Goal: Task Accomplishment & Management: Use online tool/utility

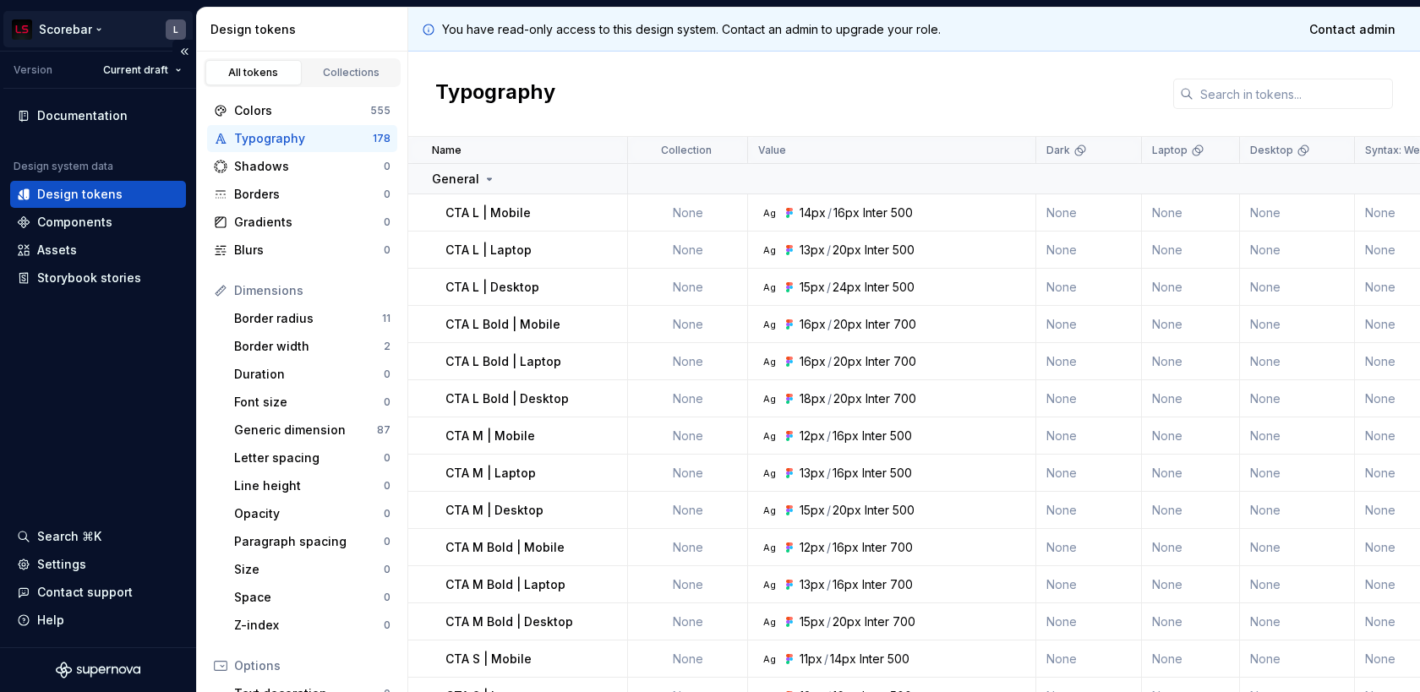
click at [57, 28] on html "Scorebar L Version Current draft Documentation Design system data Design tokens…" at bounding box center [710, 346] width 1420 height 692
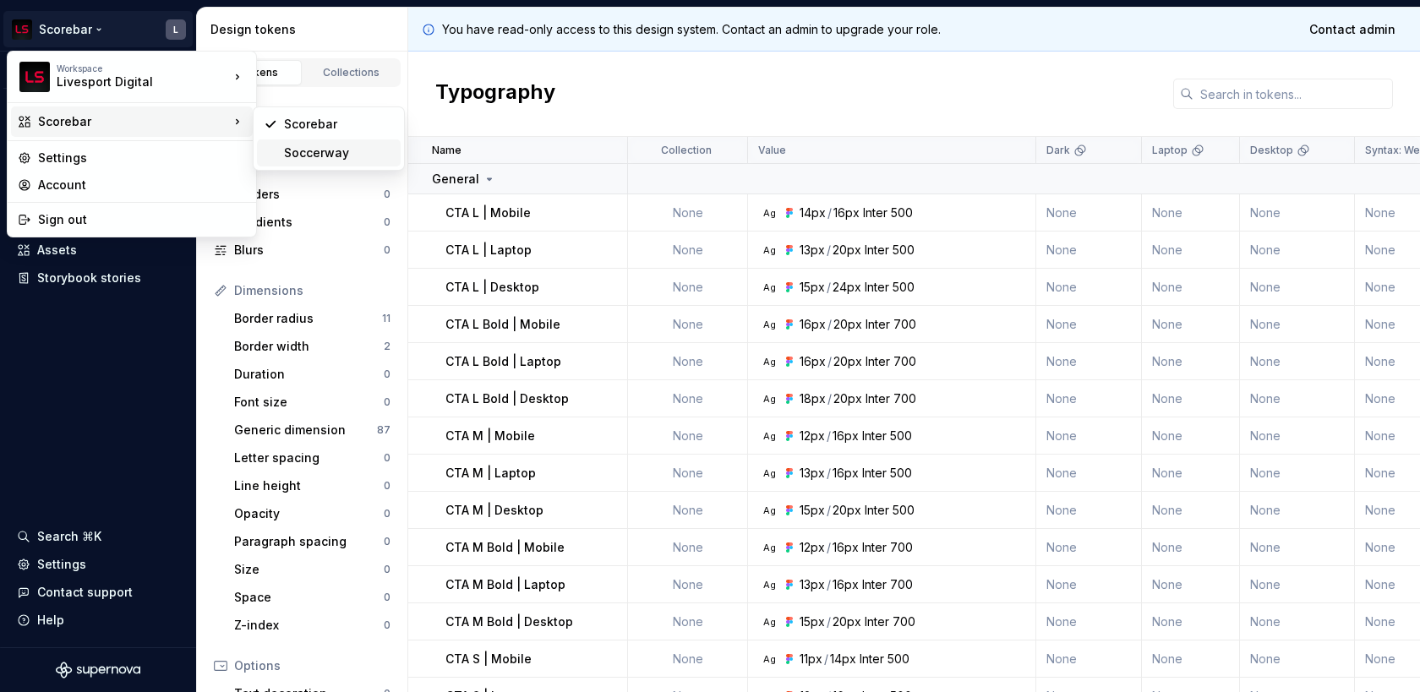
click at [296, 153] on div "Soccerway" at bounding box center [339, 153] width 110 height 17
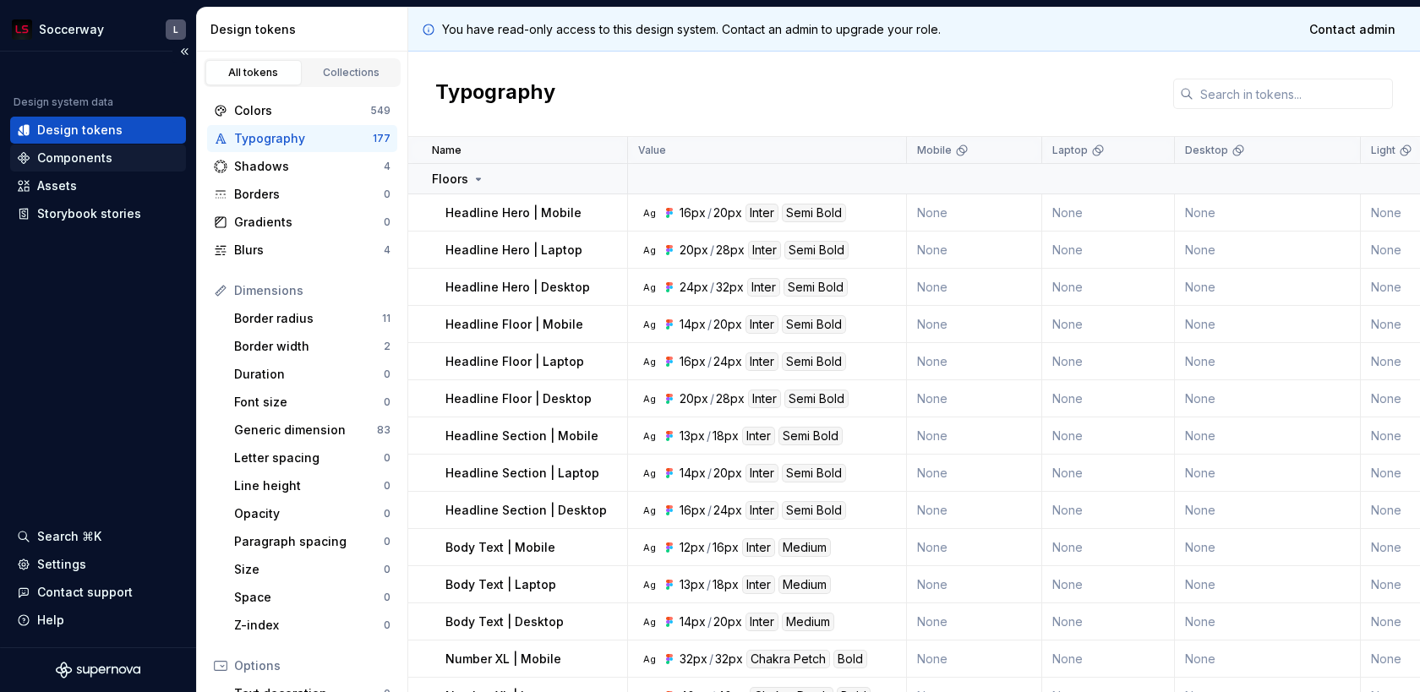
click at [86, 166] on div "Components" at bounding box center [74, 158] width 75 height 17
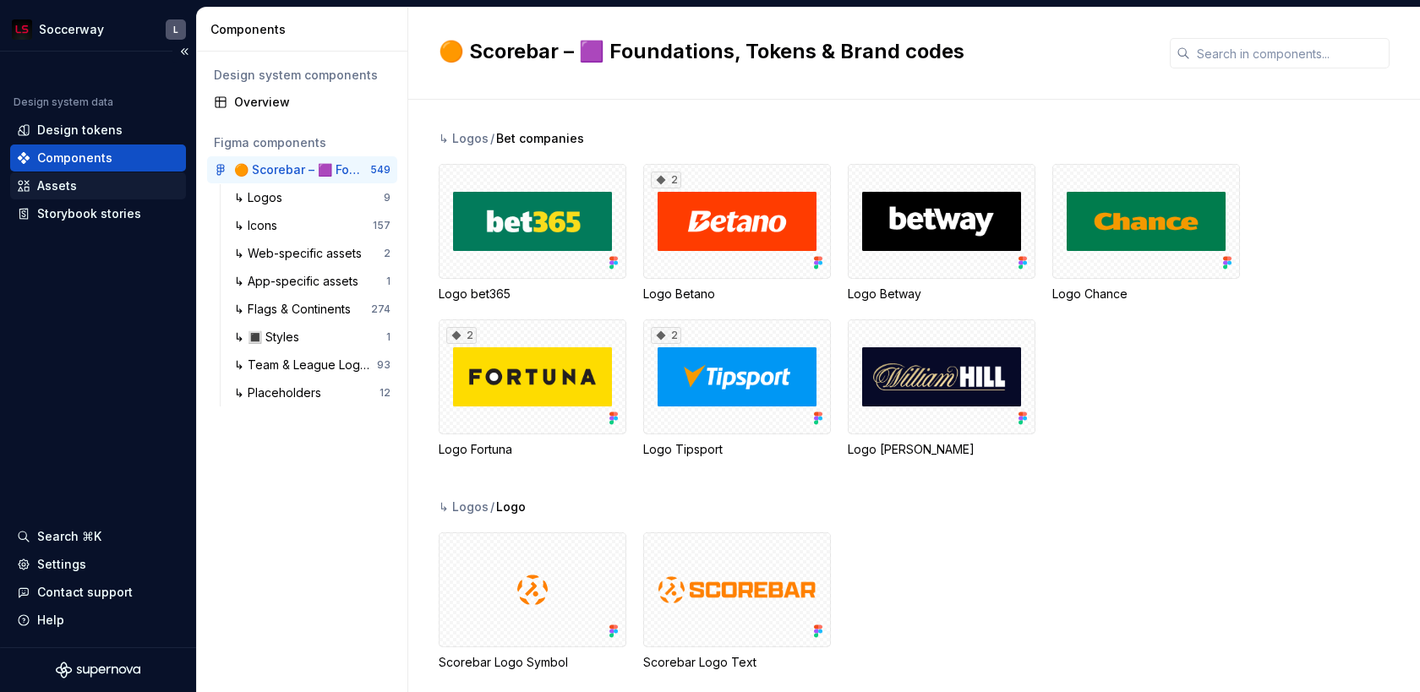
click at [96, 194] on div "Assets" at bounding box center [98, 185] width 176 height 27
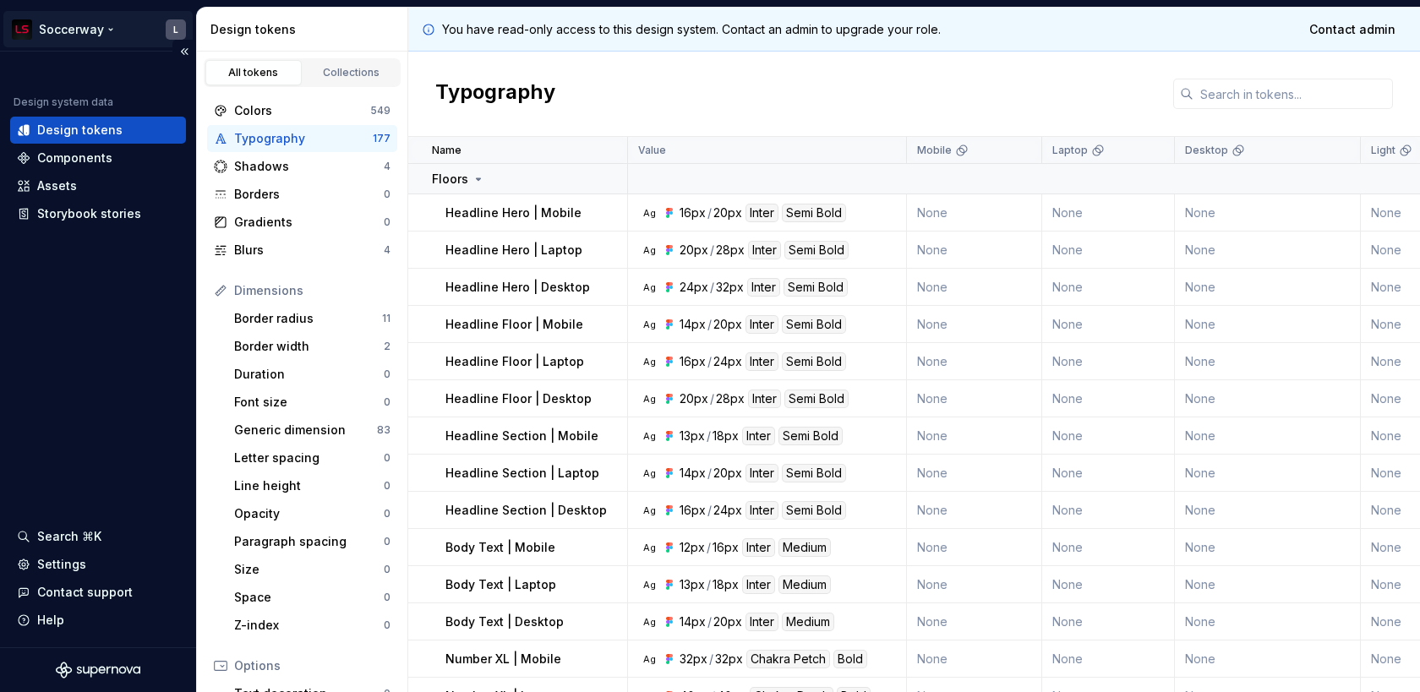
click at [73, 30] on html "Soccerway L Design system data Design tokens Components Assets Storybook storie…" at bounding box center [710, 346] width 1420 height 692
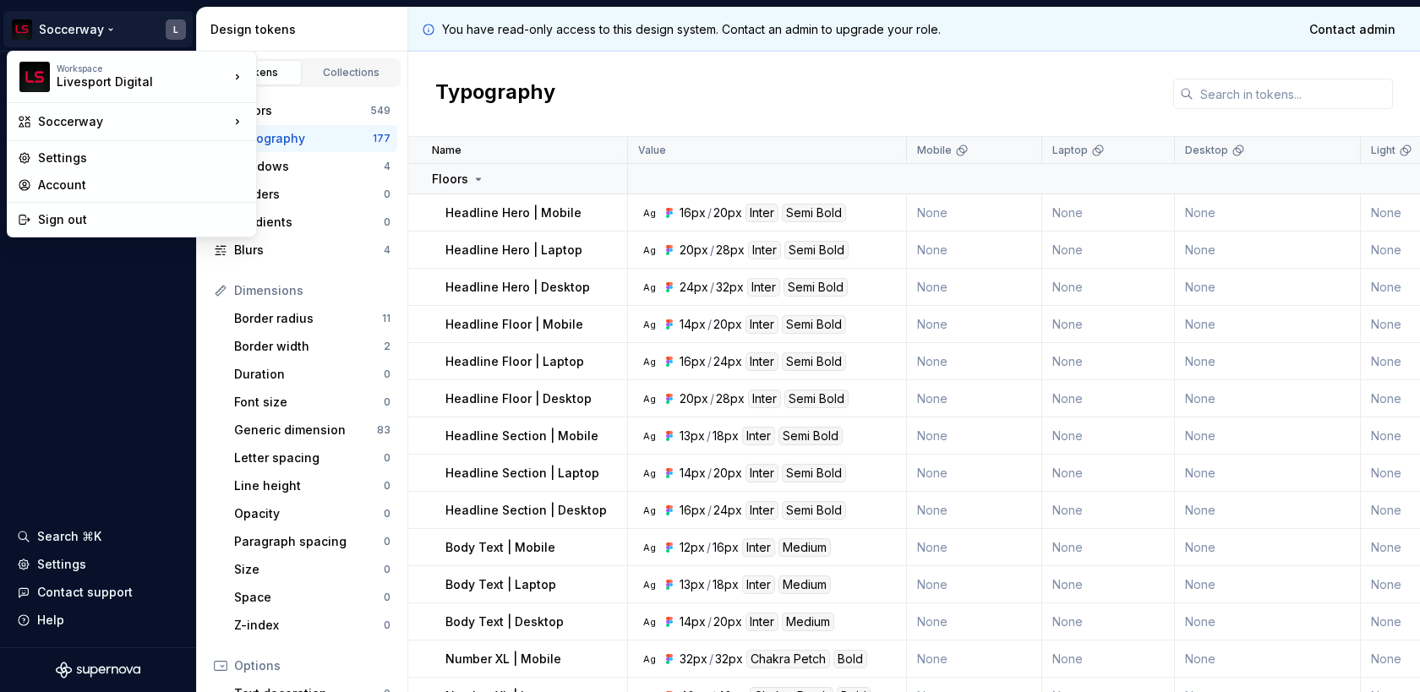
click at [107, 378] on html "Soccerway L Design system data Design tokens Components Assets Storybook storie…" at bounding box center [710, 346] width 1420 height 692
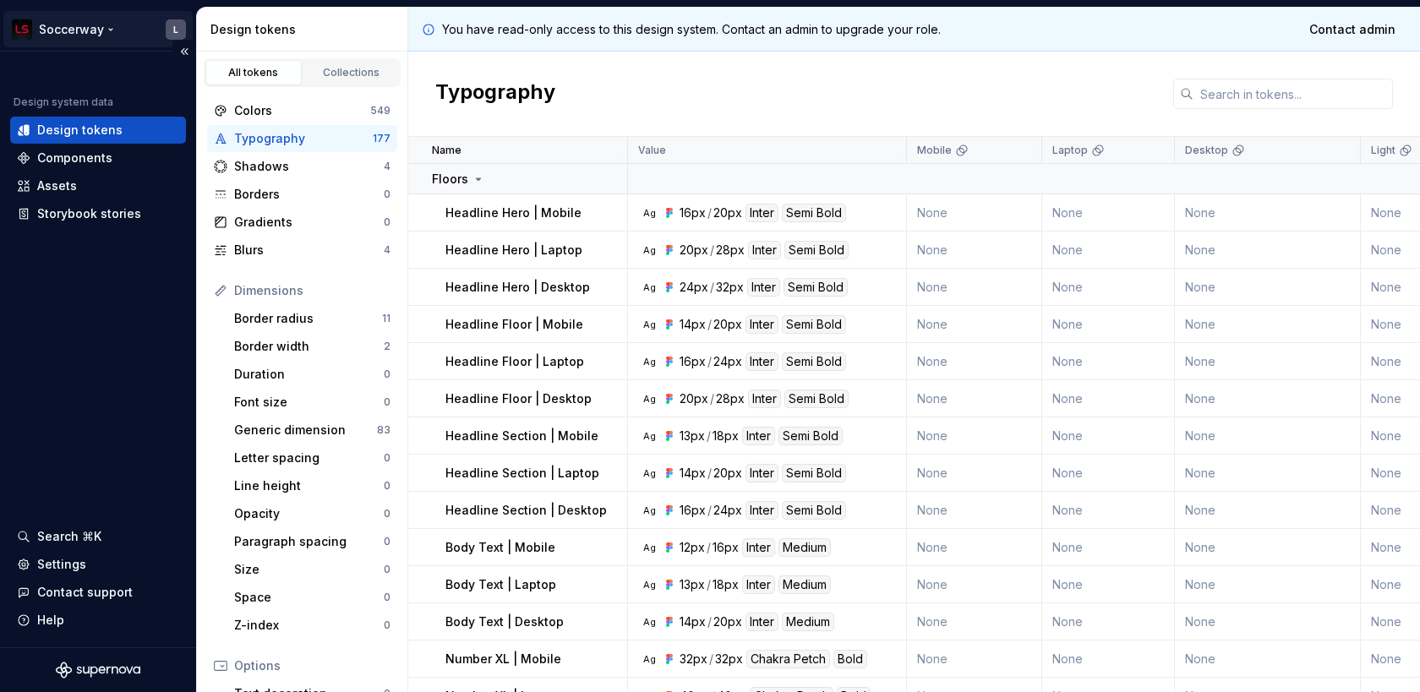
click at [178, 32] on html "Soccerway L Design system data Design tokens Components Assets Storybook storie…" at bounding box center [710, 346] width 1420 height 692
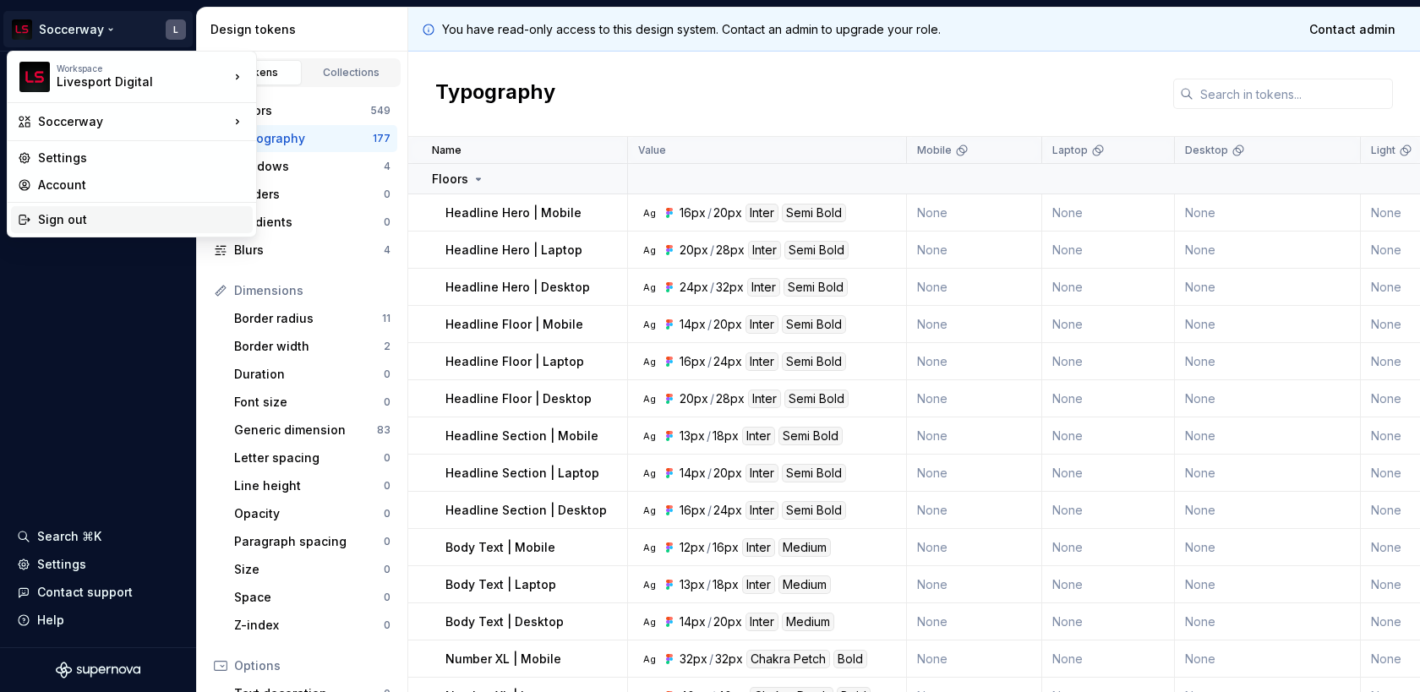
click at [88, 228] on div "Sign out" at bounding box center [132, 219] width 242 height 27
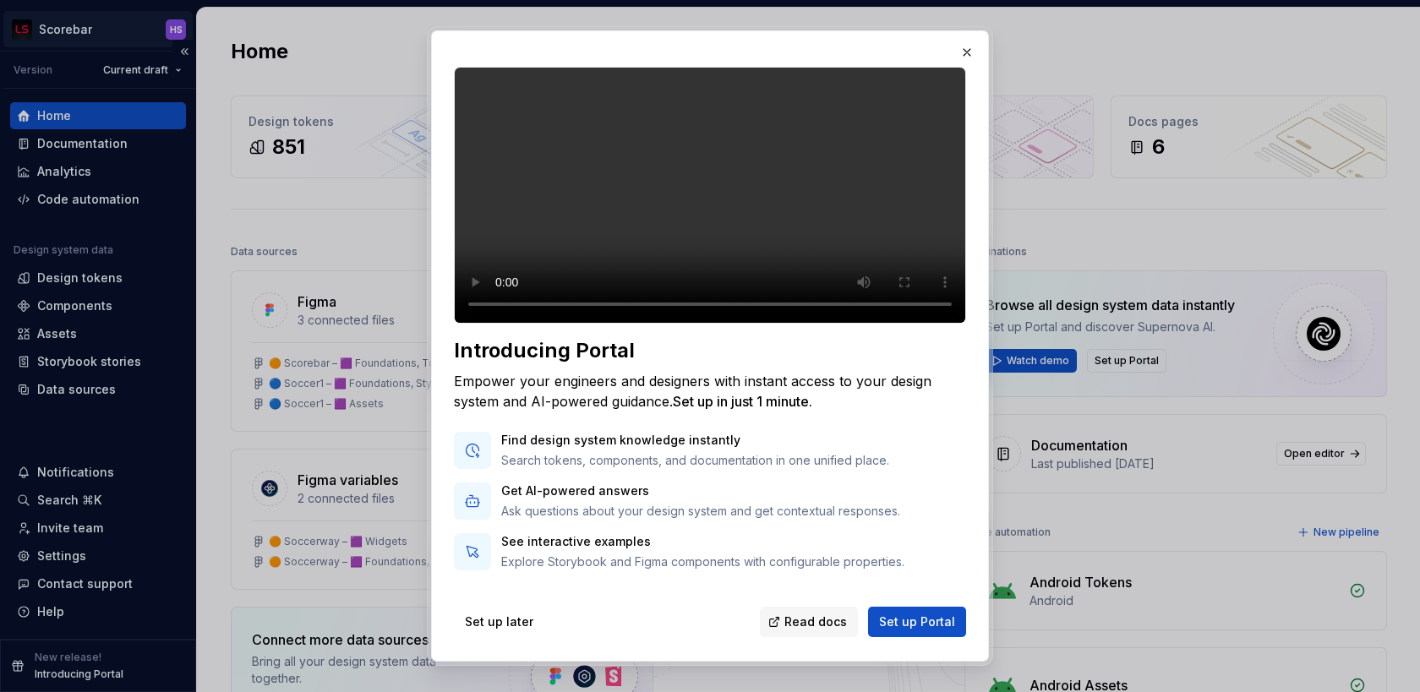
click at [82, 33] on div at bounding box center [710, 346] width 1420 height 692
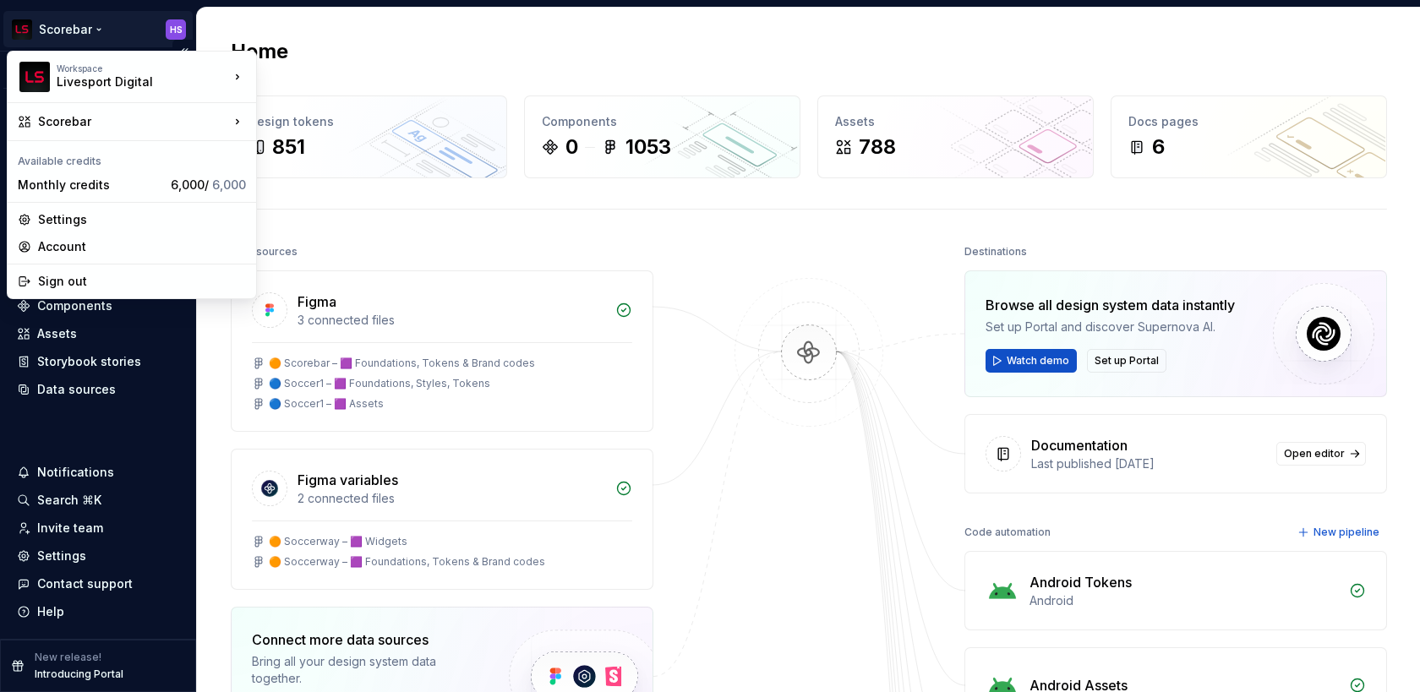
click at [81, 35] on html "Scorebar HS Version Current draft Home Documentation Analytics Code automation …" at bounding box center [710, 346] width 1420 height 692
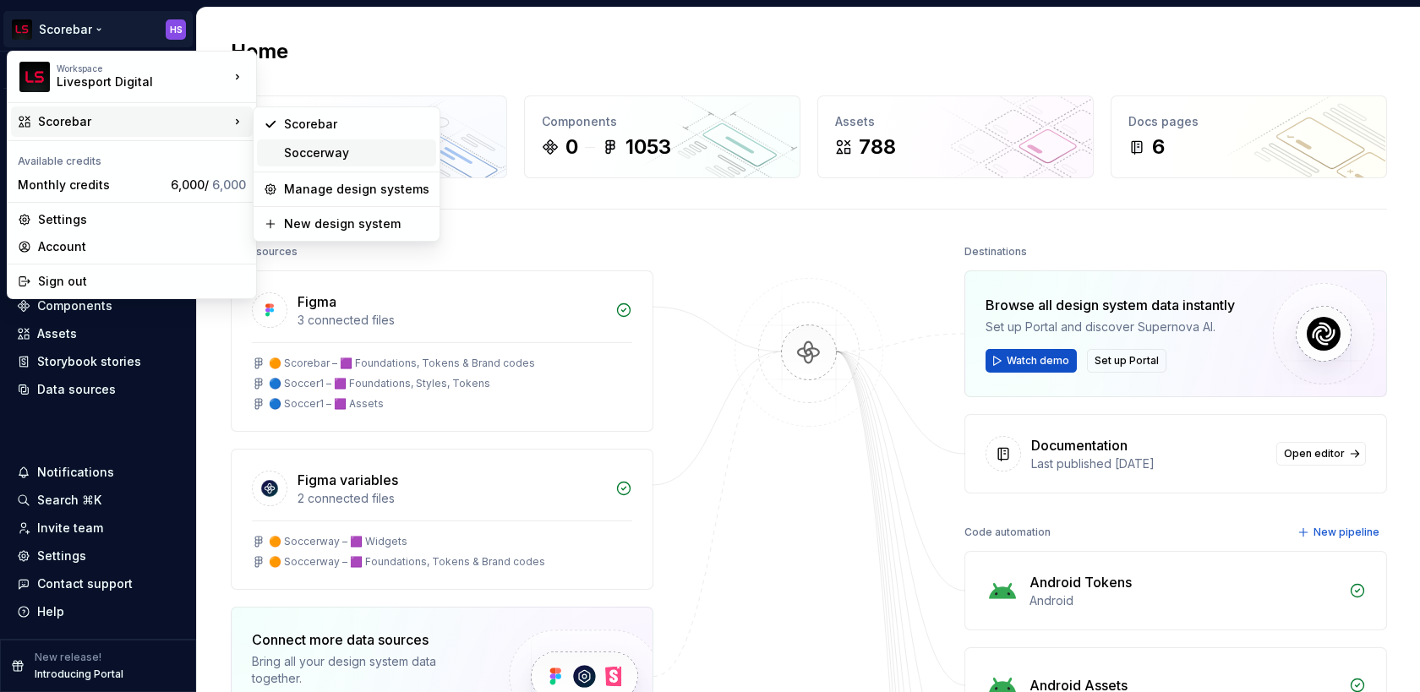
click at [328, 159] on div "Soccerway" at bounding box center [356, 153] width 145 height 17
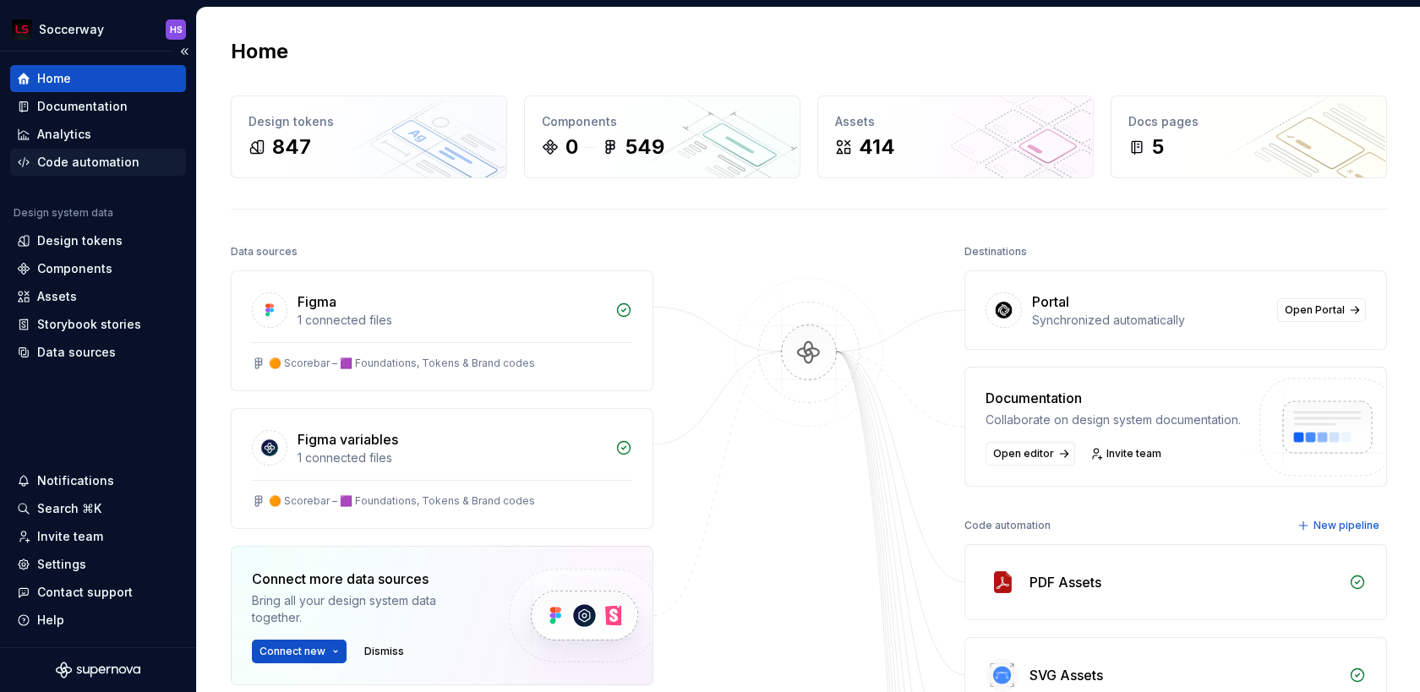
click at [95, 167] on div "Code automation" at bounding box center [88, 162] width 102 height 17
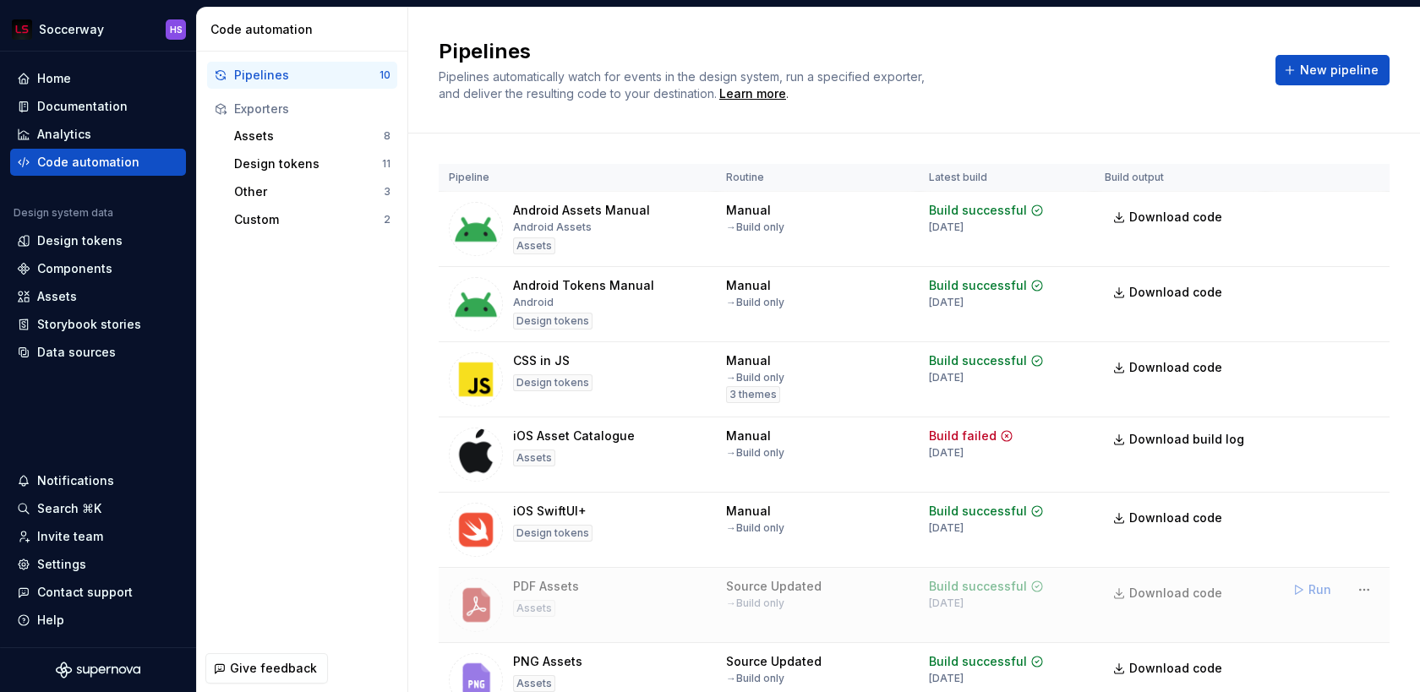
scroll to position [304, 0]
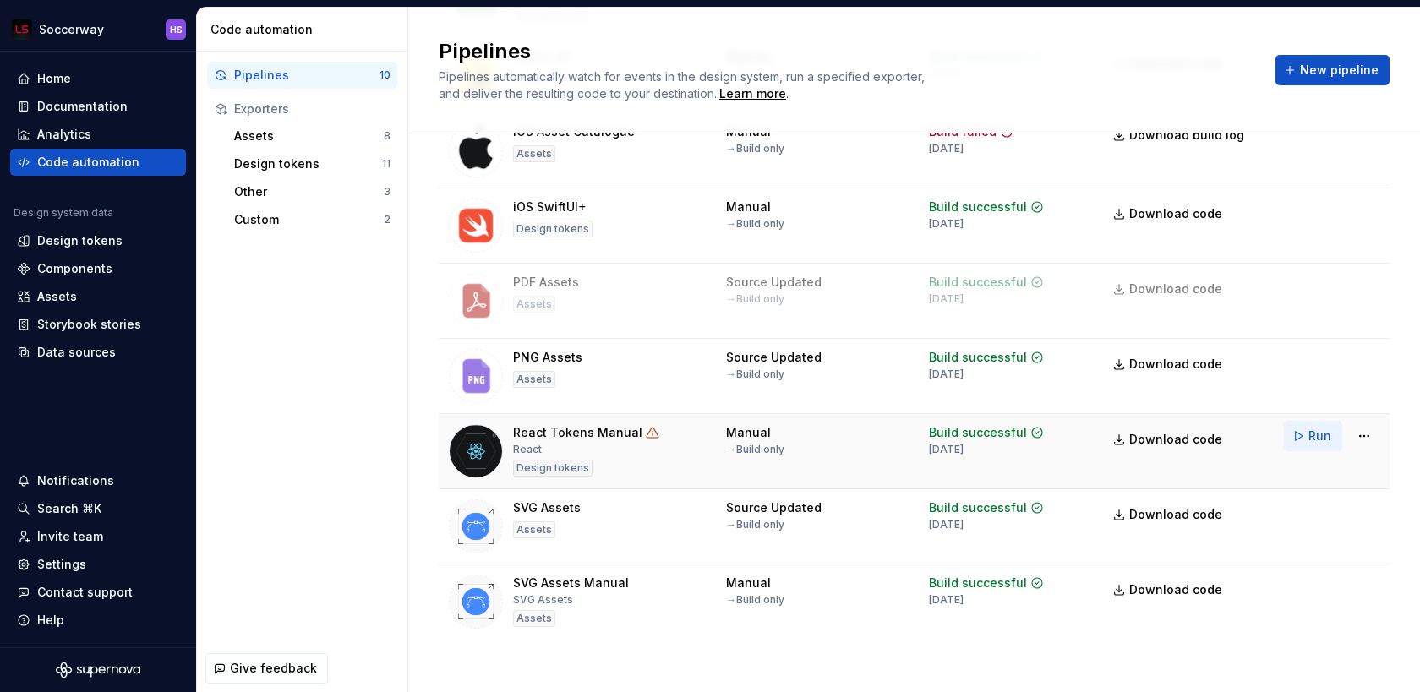
click at [1312, 440] on span "Run" at bounding box center [1320, 436] width 23 height 17
click at [1172, 440] on span "Download code" at bounding box center [1176, 439] width 93 height 17
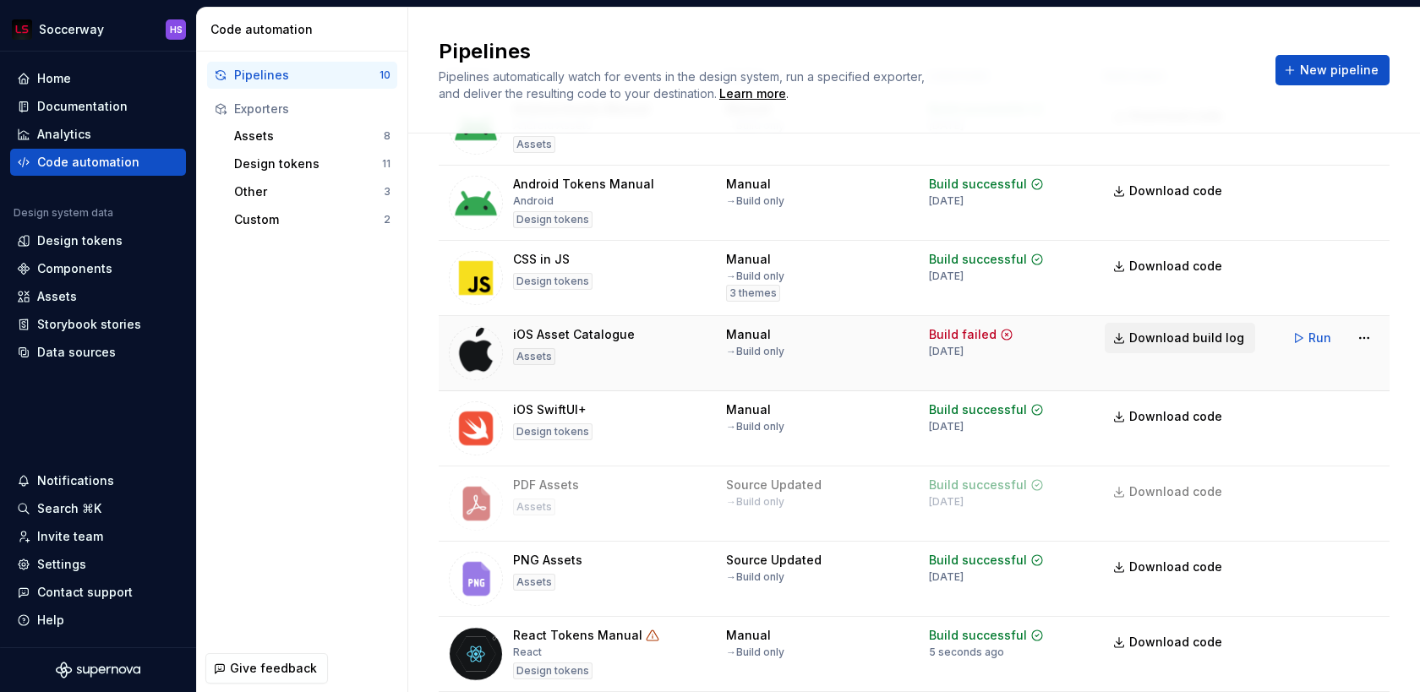
scroll to position [0, 0]
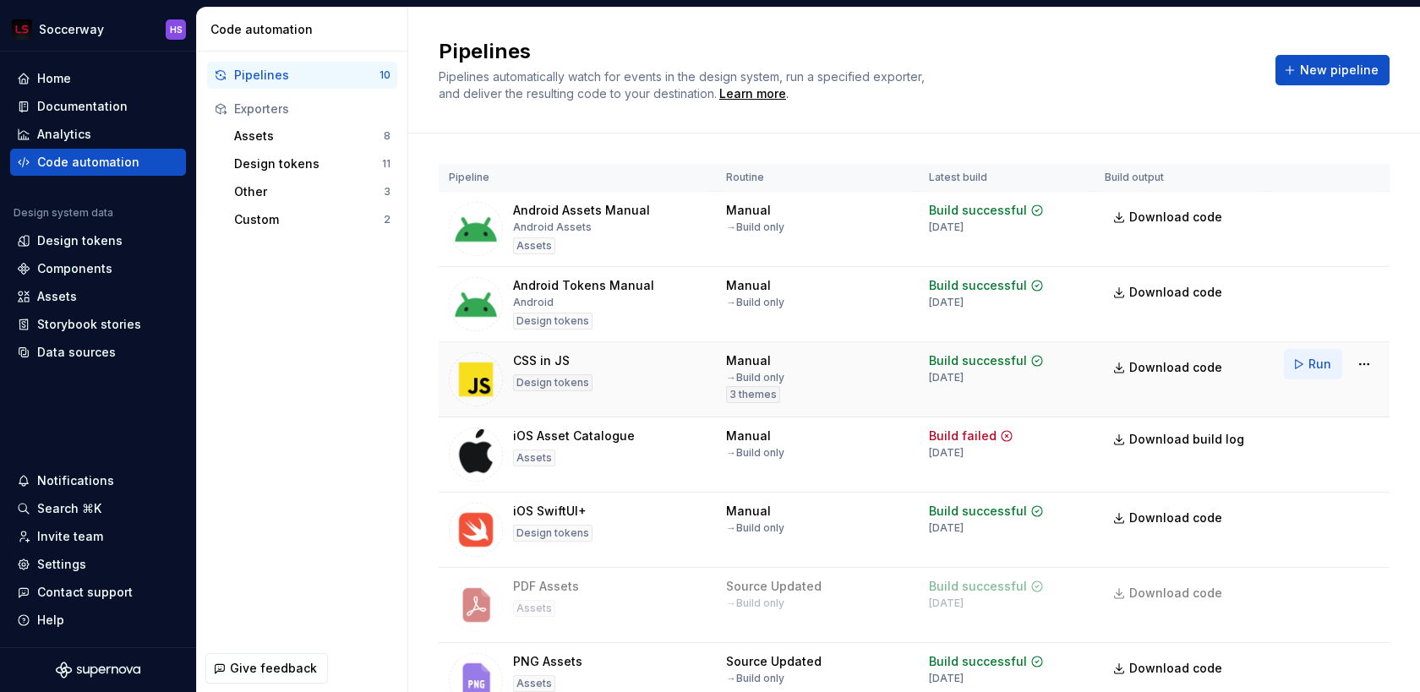
click at [1307, 367] on button "Run" at bounding box center [1313, 364] width 58 height 30
click at [1168, 371] on span "Download code" at bounding box center [1176, 367] width 93 height 17
